Goal: Transaction & Acquisition: Purchase product/service

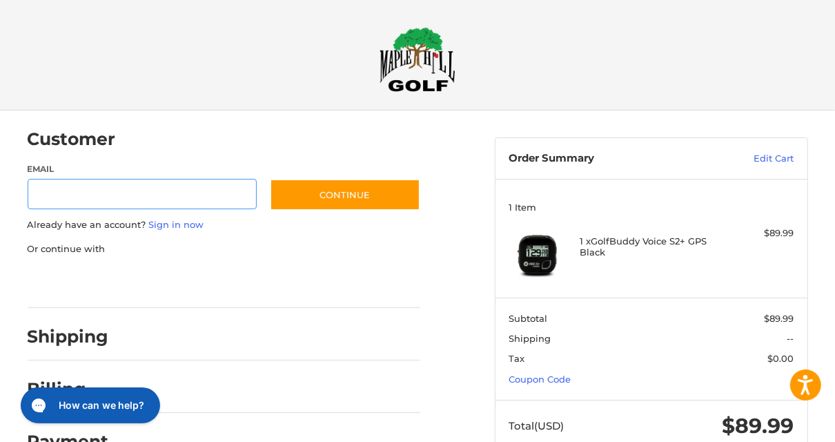
scroll to position [22, 0]
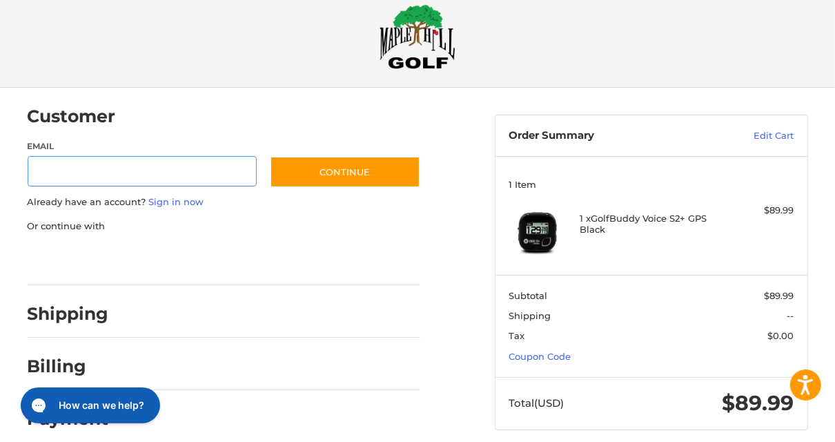
scroll to position [36, 0]
